Goal: Subscribe to service/newsletter

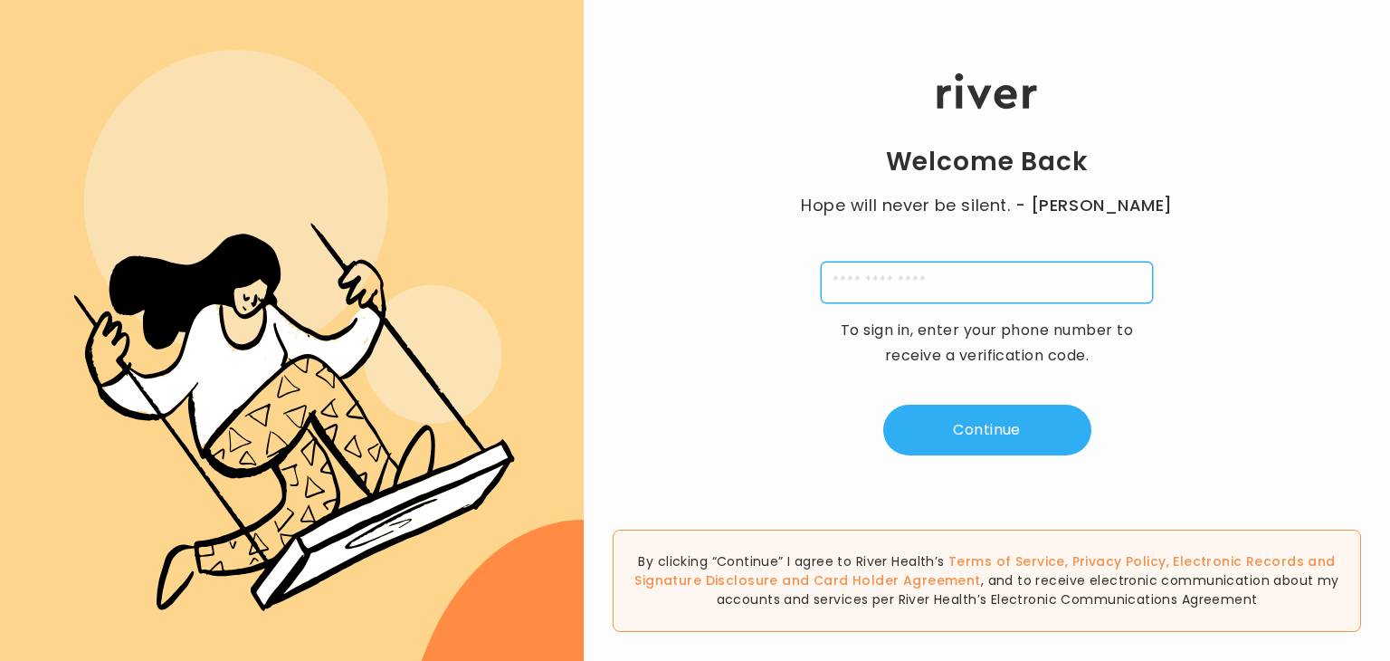
click at [992, 266] on input "tel" at bounding box center [987, 283] width 332 height 42
type input "**********"
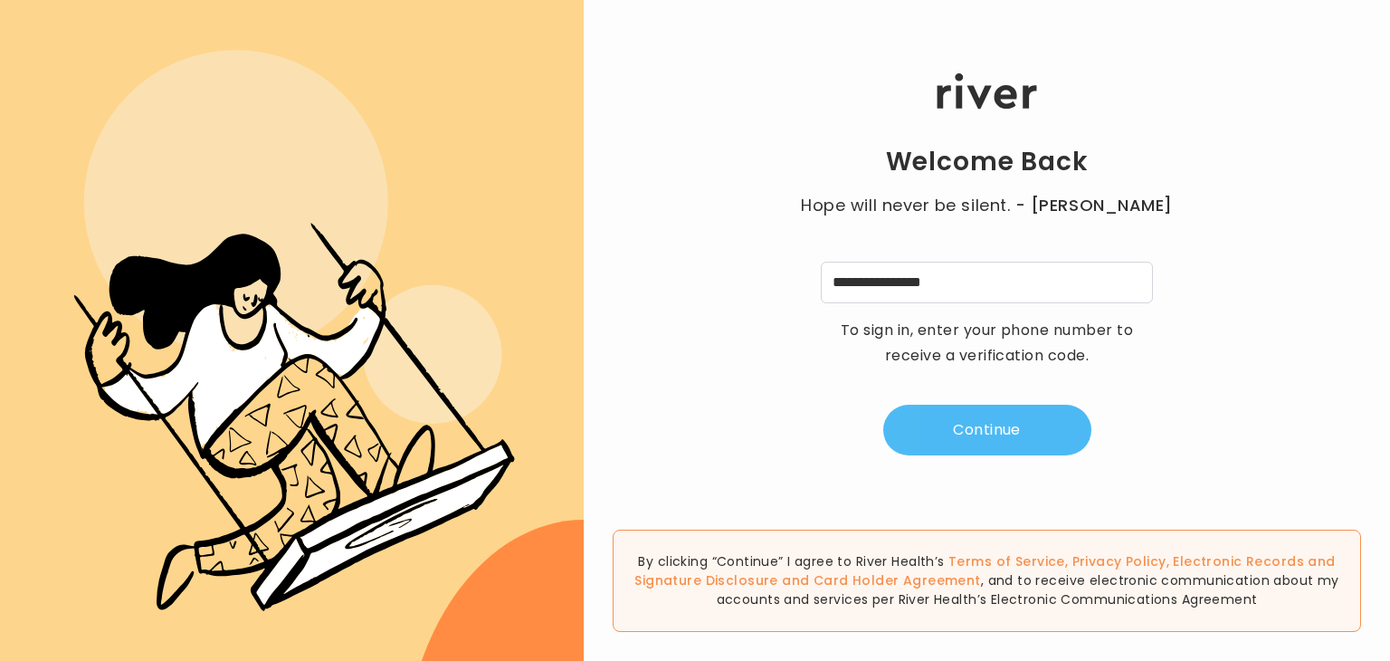
click at [966, 426] on button "Continue" at bounding box center [988, 430] width 208 height 51
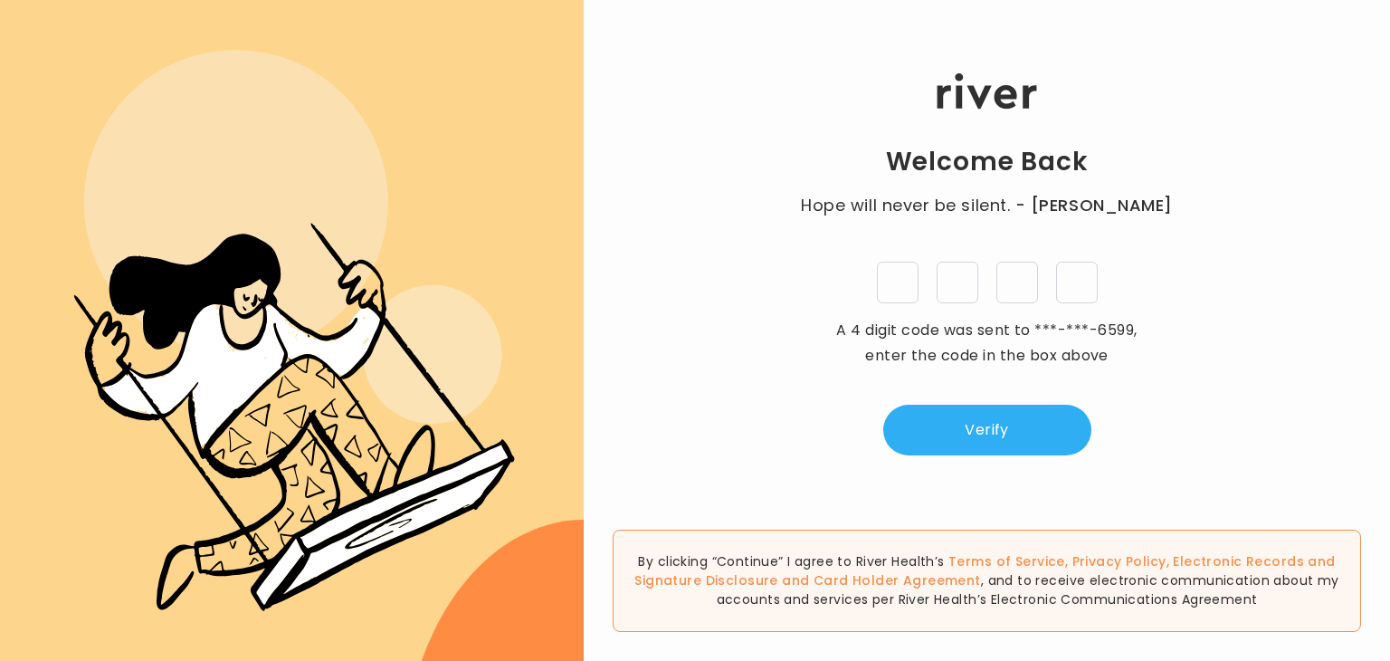
click at [903, 294] on input "tel" at bounding box center [898, 283] width 42 height 42
type input "*"
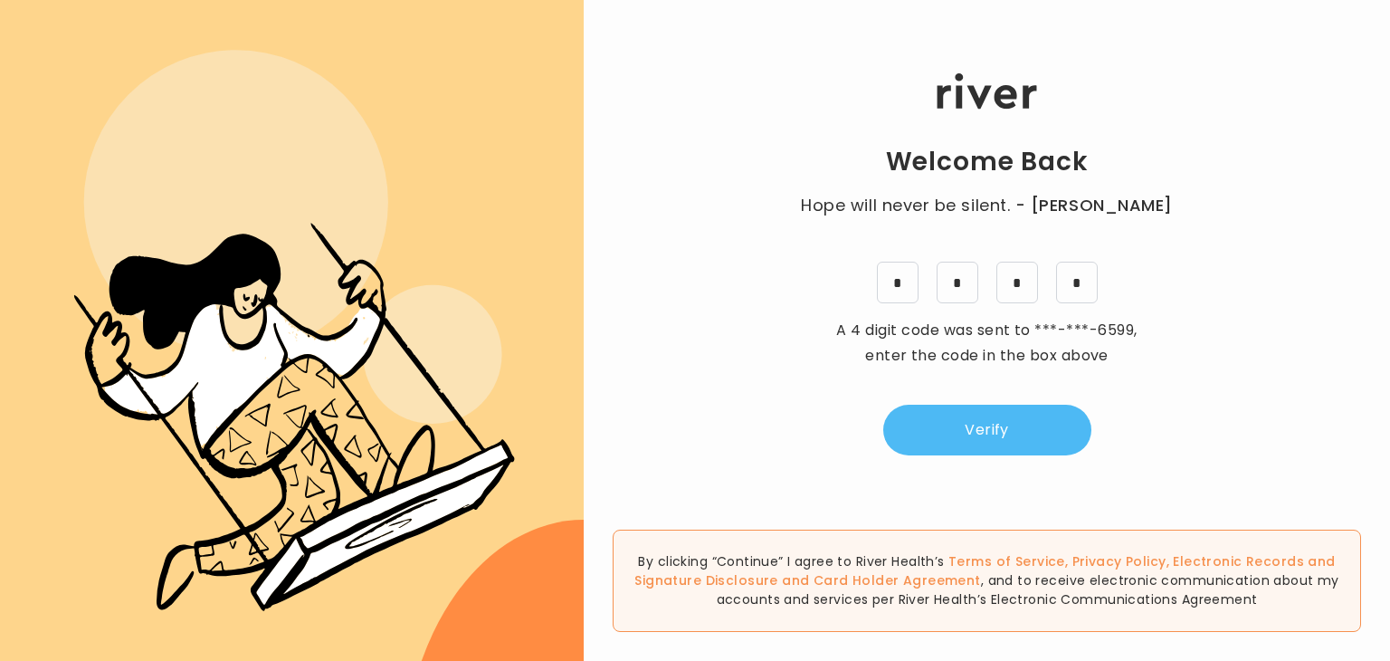
click at [954, 420] on button "Verify" at bounding box center [988, 430] width 208 height 51
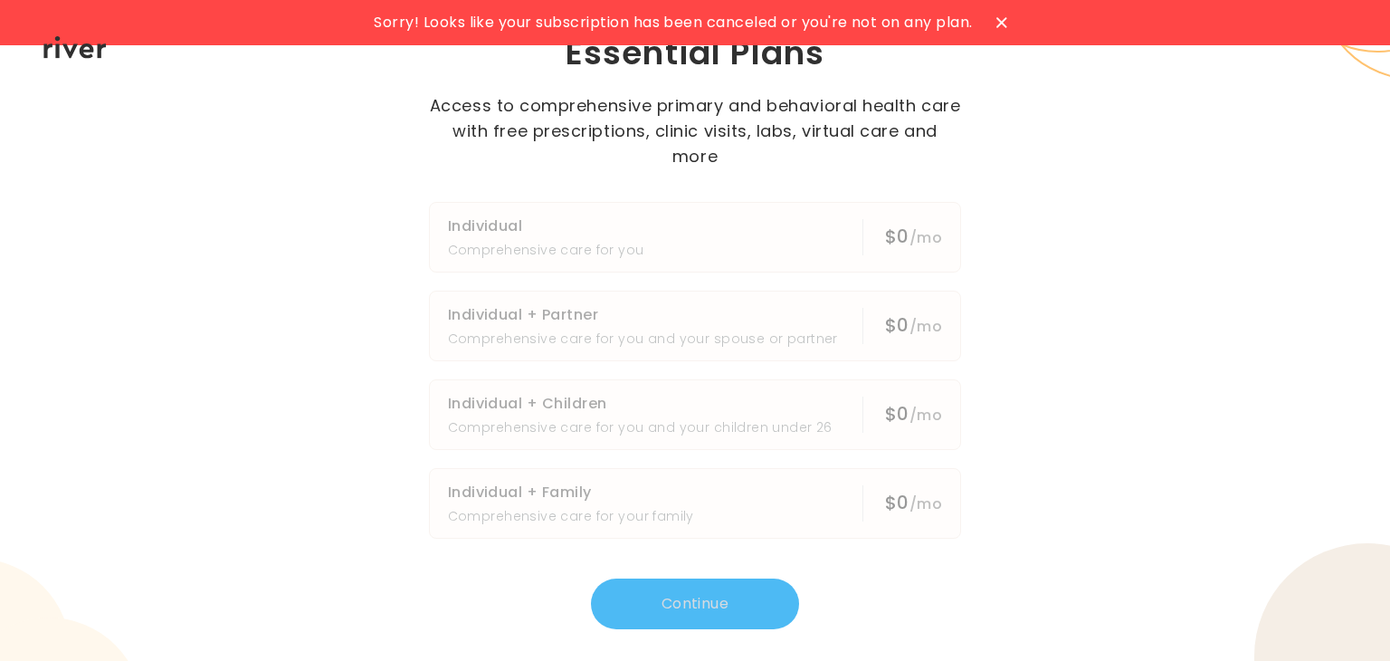
click at [996, 24] on div at bounding box center [1002, 22] width 29 height 29
